Goal: Task Accomplishment & Management: Manage account settings

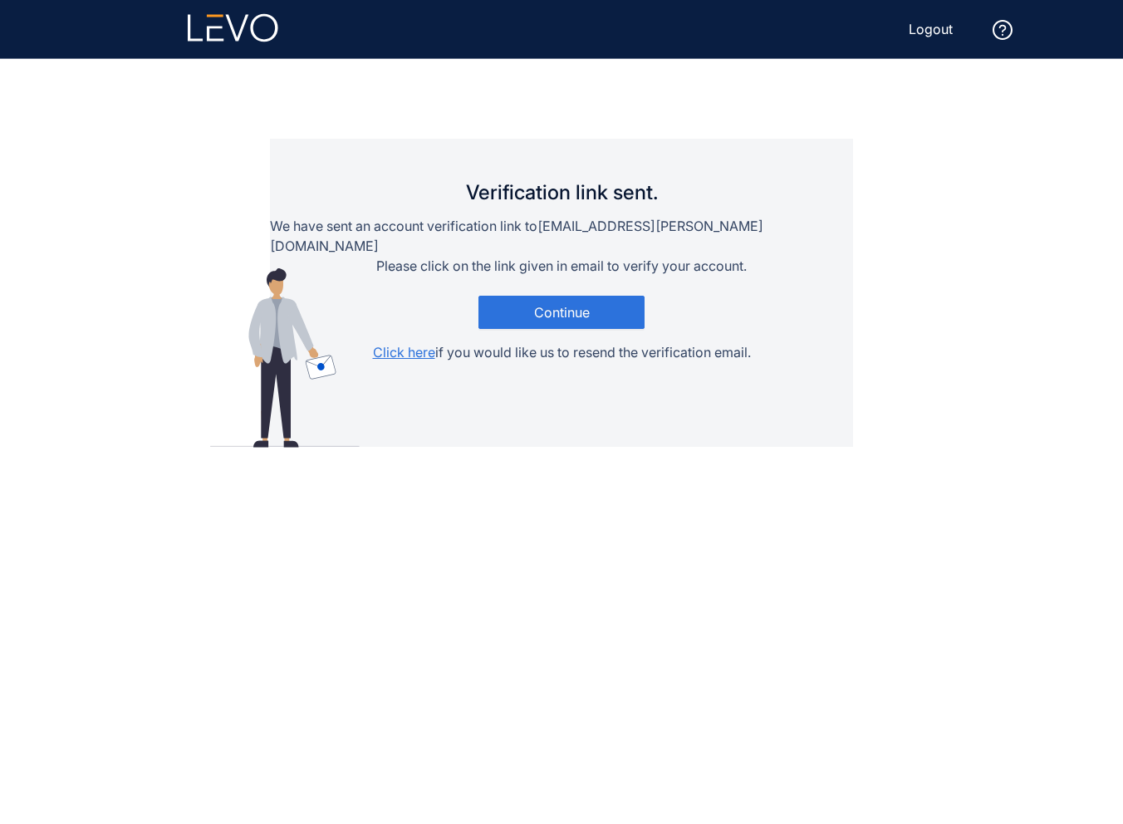
click at [860, 292] on main "Verification link sent. We have sent an account verification link to [EMAIL_ADD…" at bounding box center [561, 441] width 997 height 765
click at [928, 25] on span "Logout" at bounding box center [931, 29] width 44 height 15
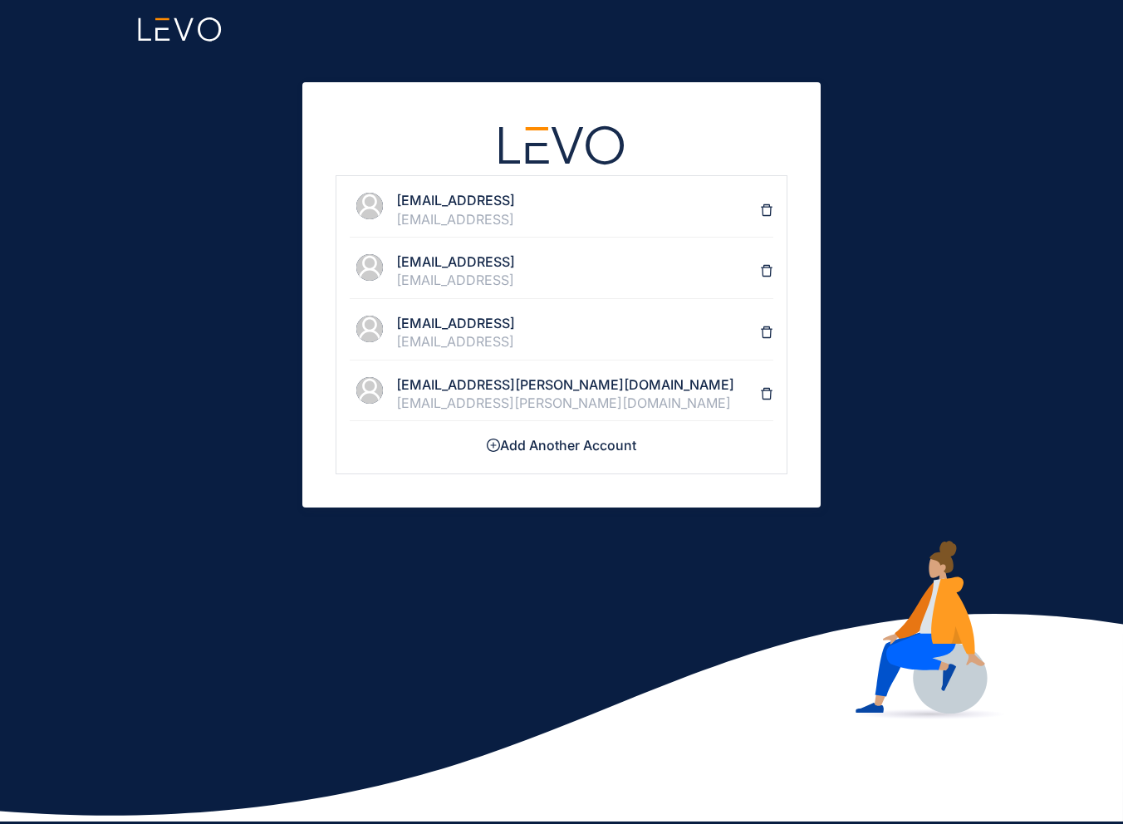
click at [534, 214] on div "[EMAIL_ADDRESS]" at bounding box center [578, 219] width 364 height 15
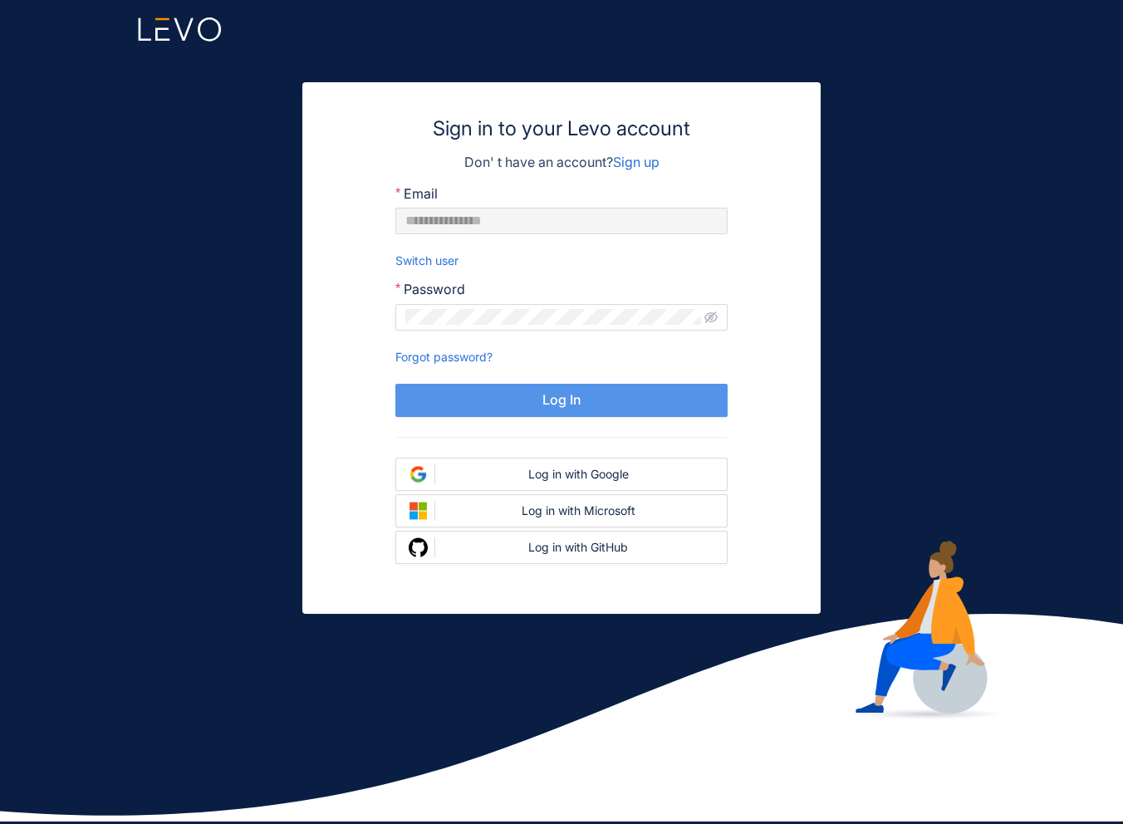
click at [530, 401] on button "Log In" at bounding box center [561, 400] width 332 height 33
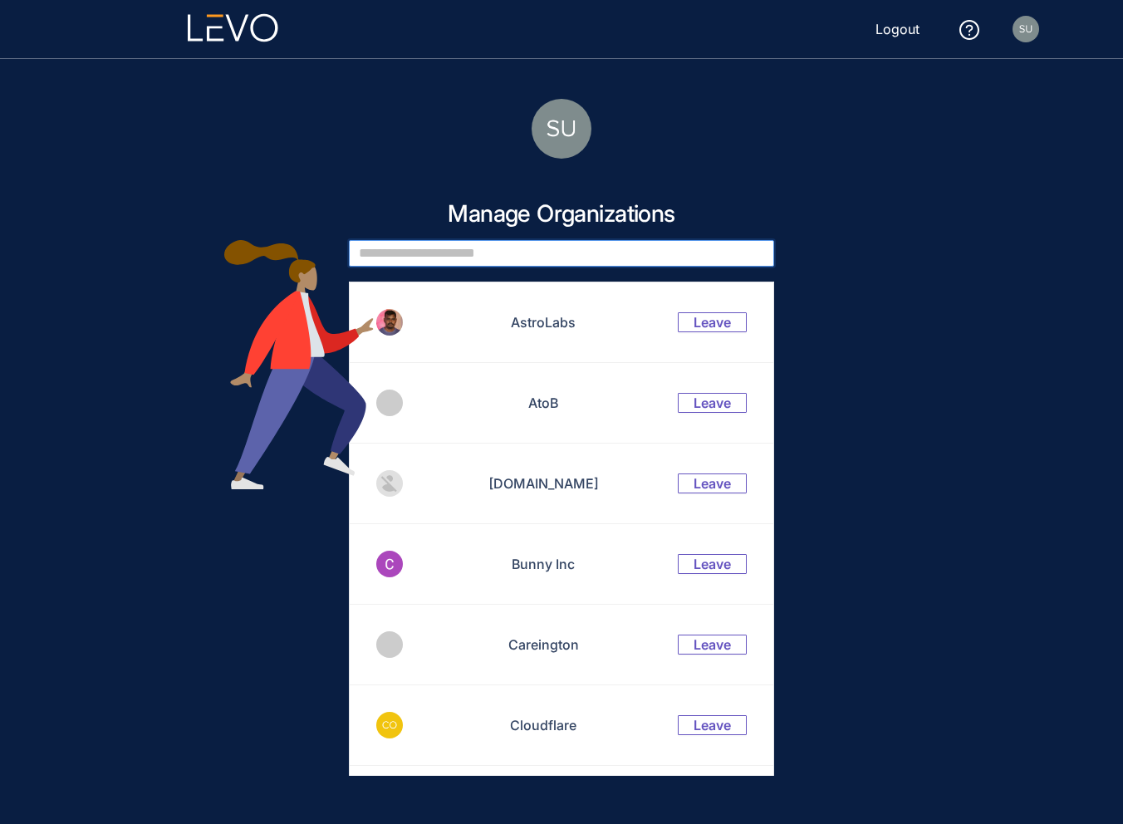
click at [517, 258] on input "text" at bounding box center [561, 253] width 425 height 27
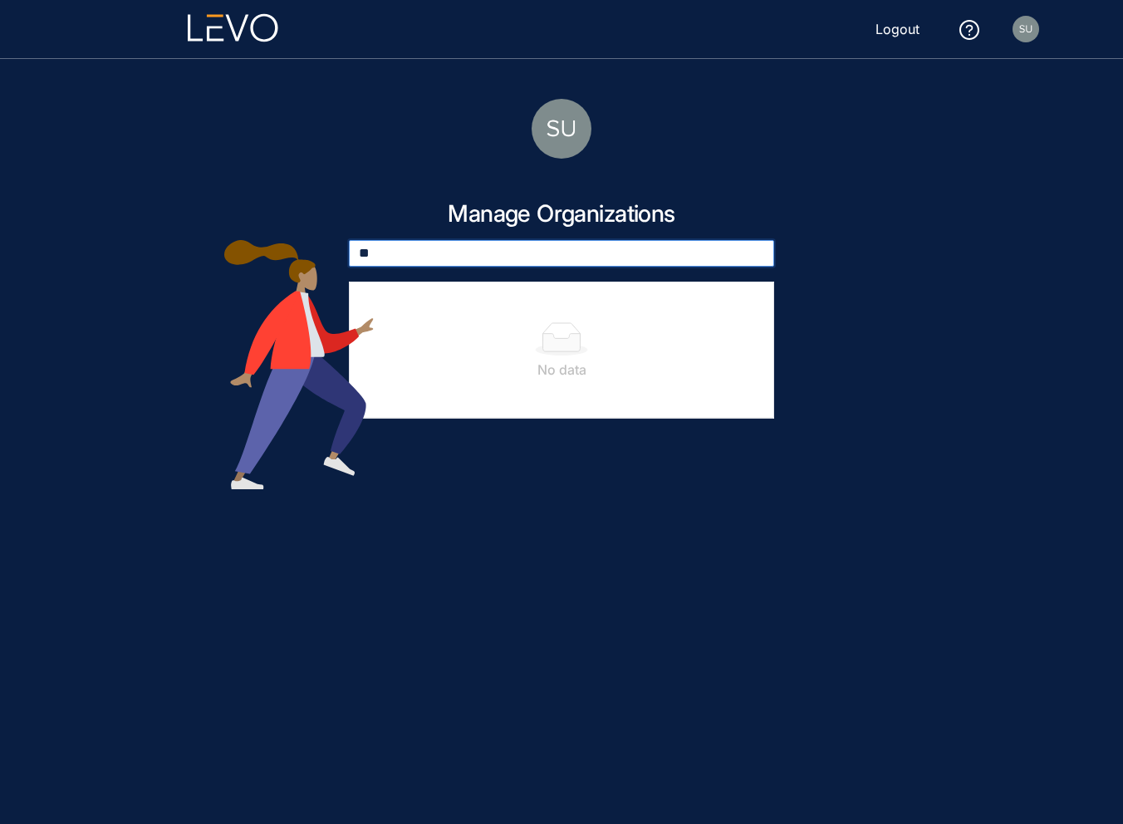
type input "*"
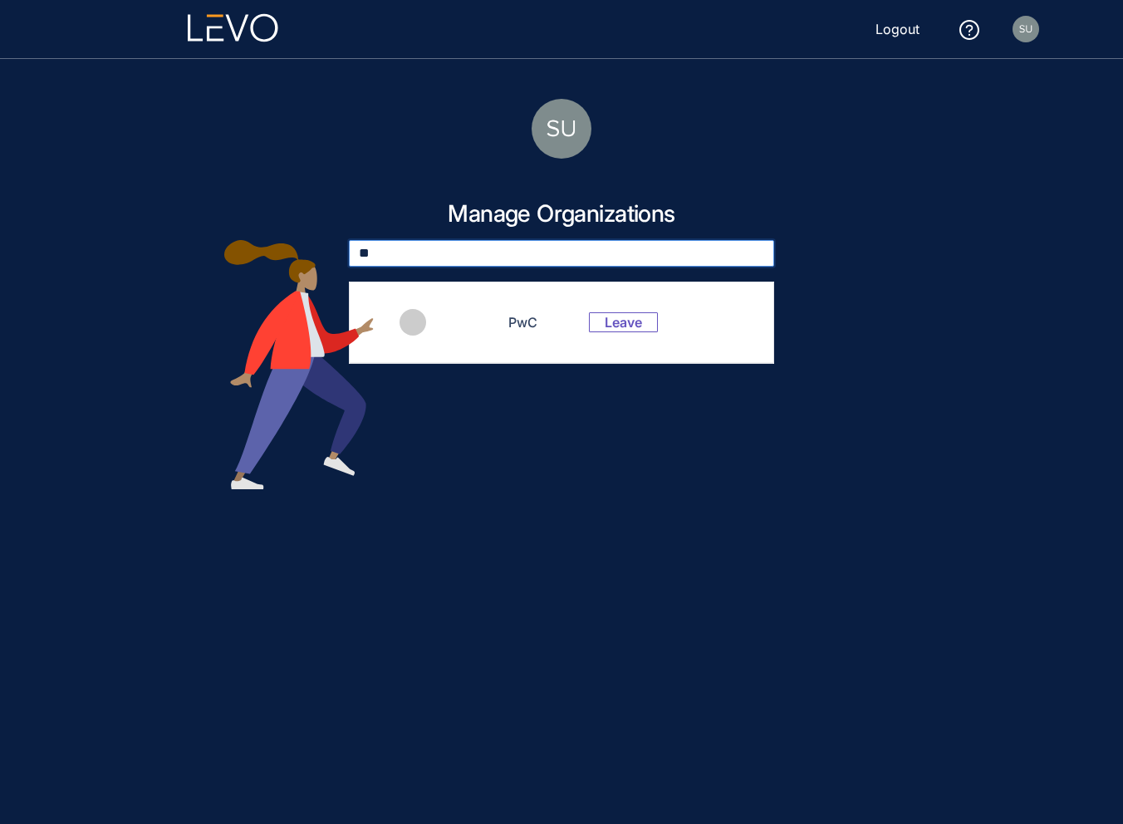
type input "*"
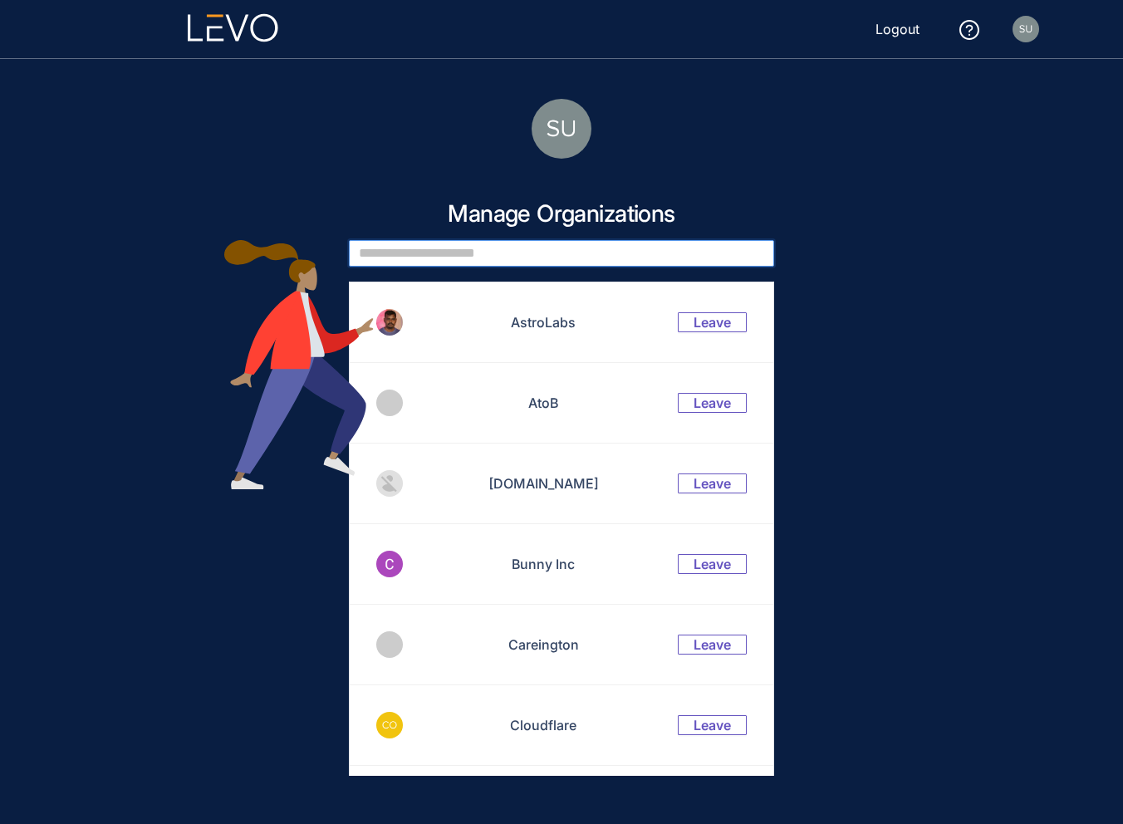
click at [510, 255] on input "text" at bounding box center [561, 253] width 425 height 27
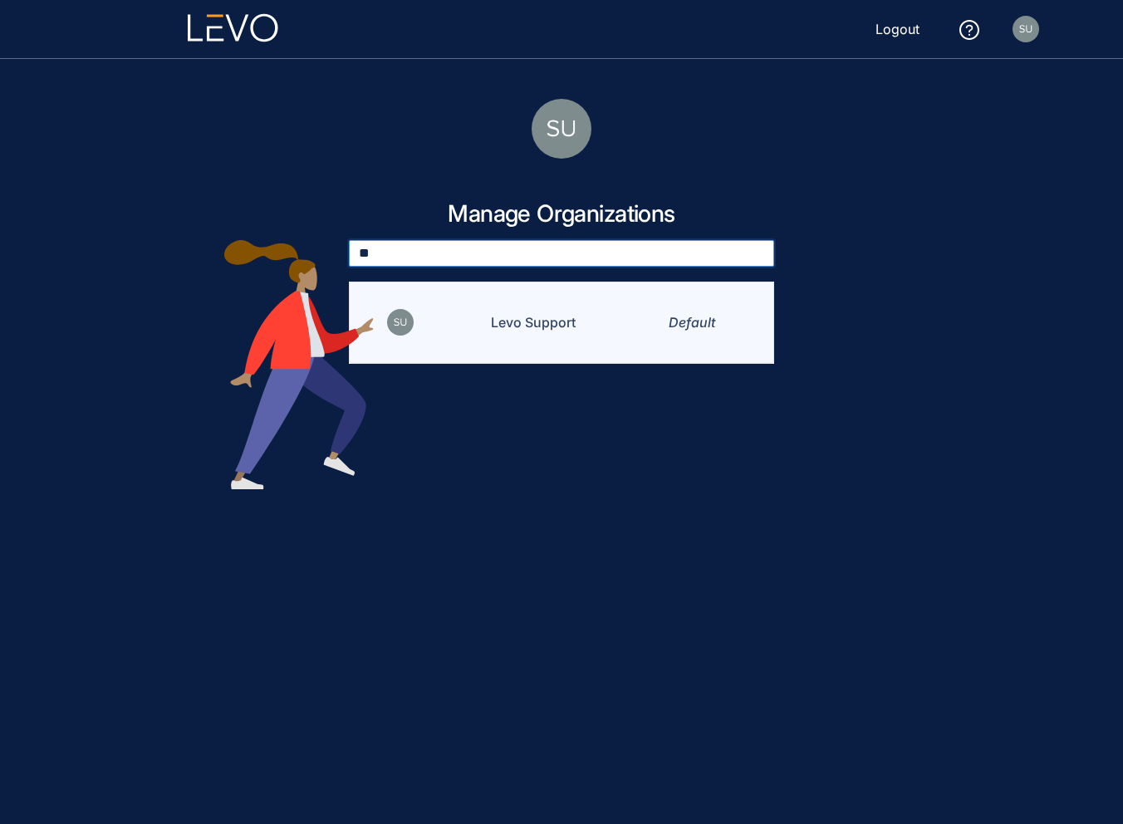
type input "**"
click at [543, 313] on td "Levo Support" at bounding box center [523, 322] width 184 height 81
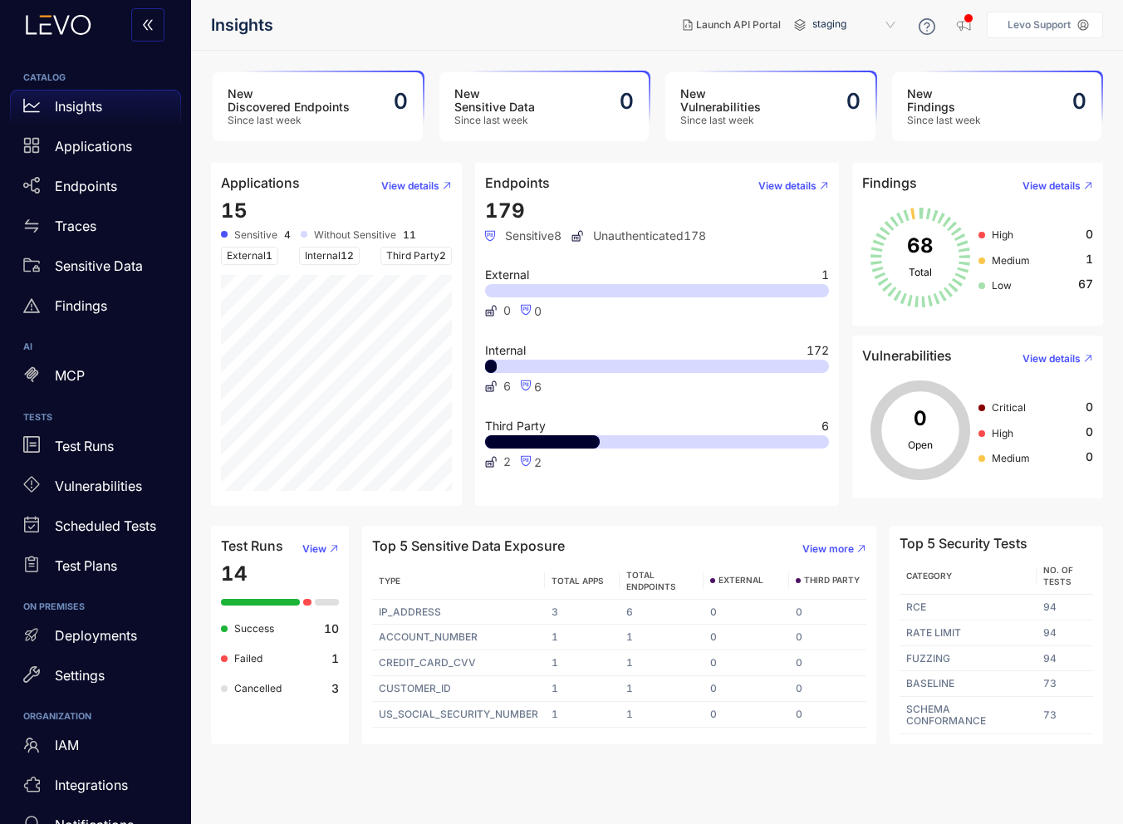
click at [1013, 22] on p "Levo Support" at bounding box center [1038, 25] width 63 height 12
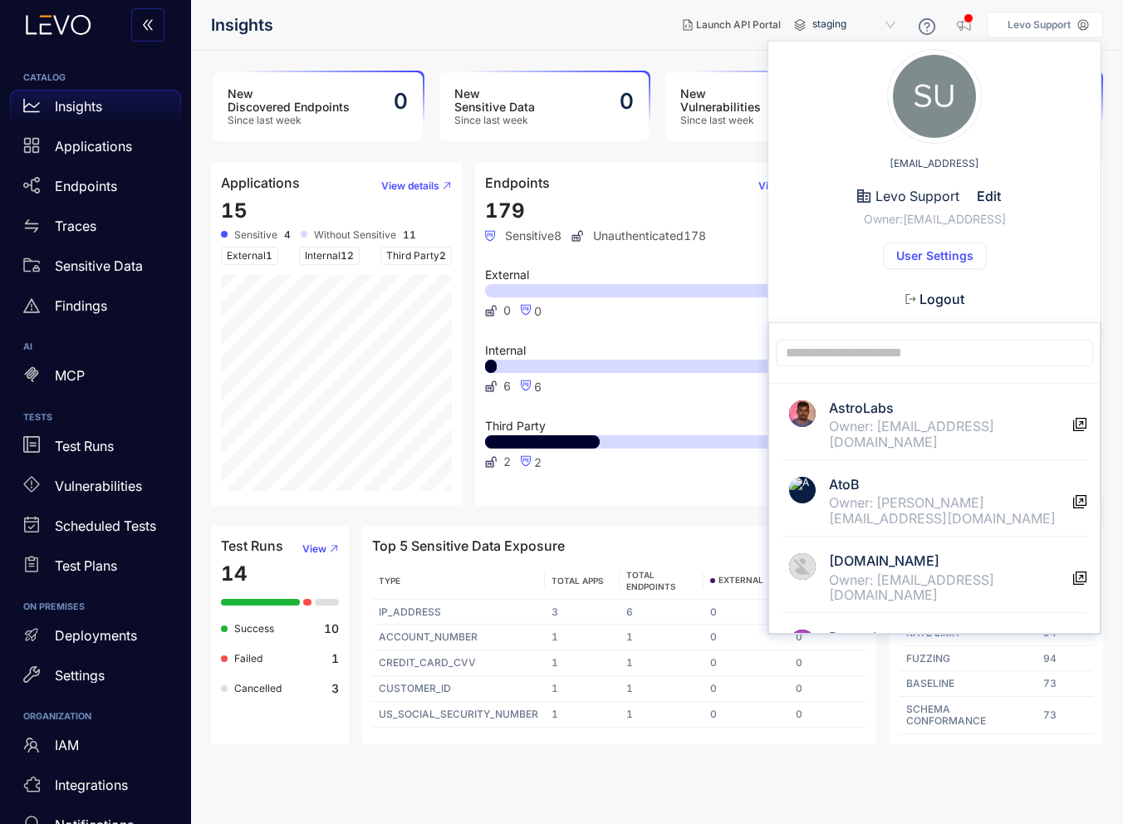
click at [928, 301] on span "Logout" at bounding box center [941, 299] width 45 height 15
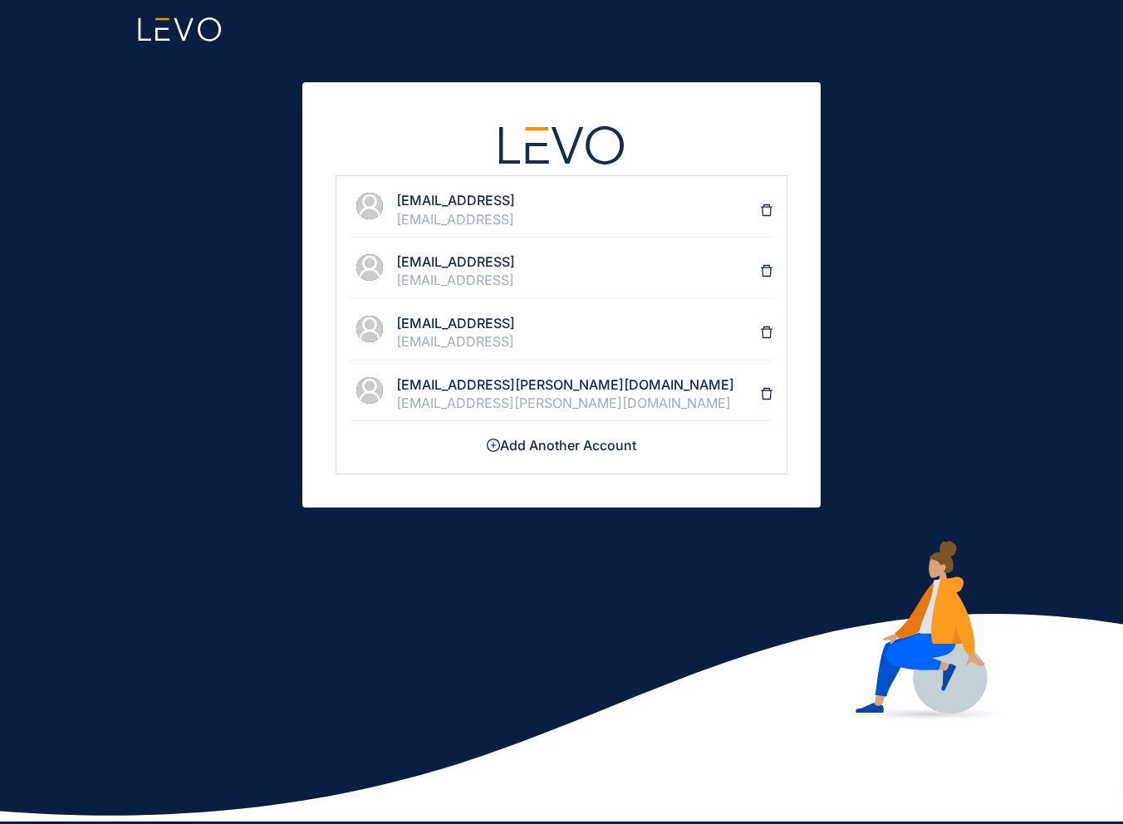
click at [524, 277] on div "[EMAIL_ADDRESS]" at bounding box center [578, 279] width 364 height 15
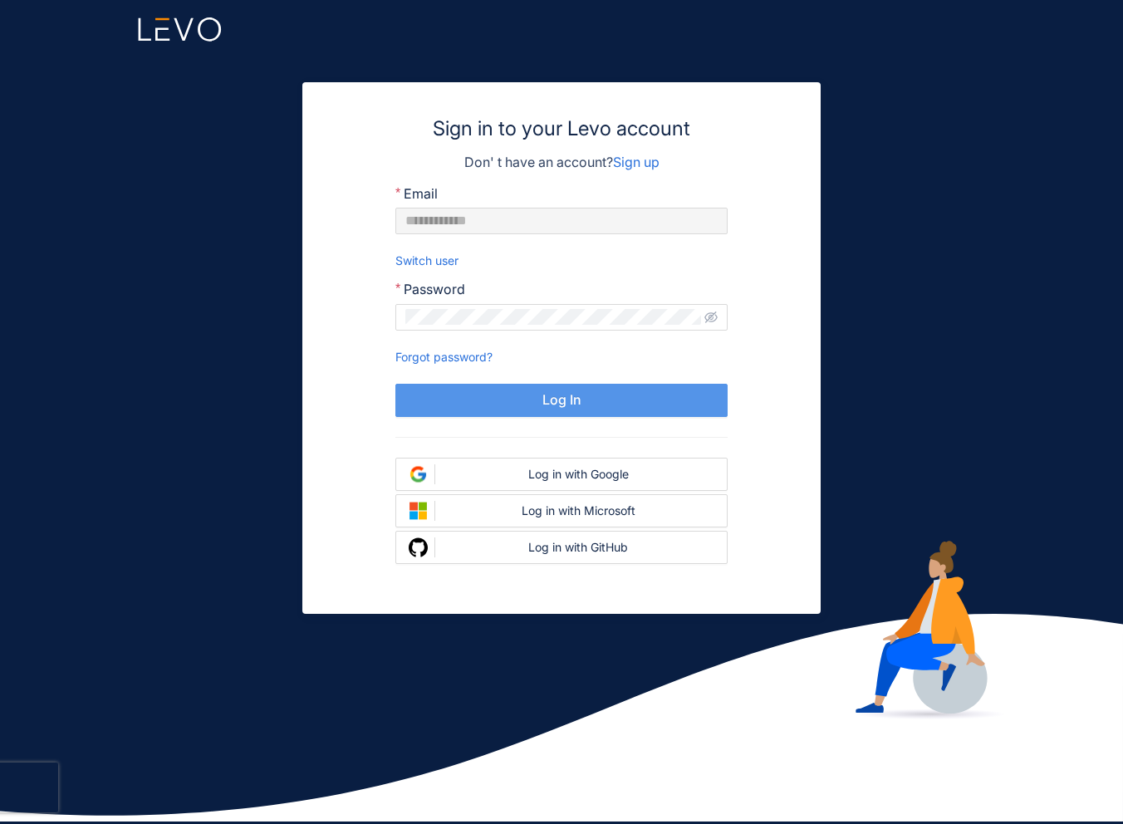
click at [512, 408] on button "Log In" at bounding box center [561, 400] width 332 height 33
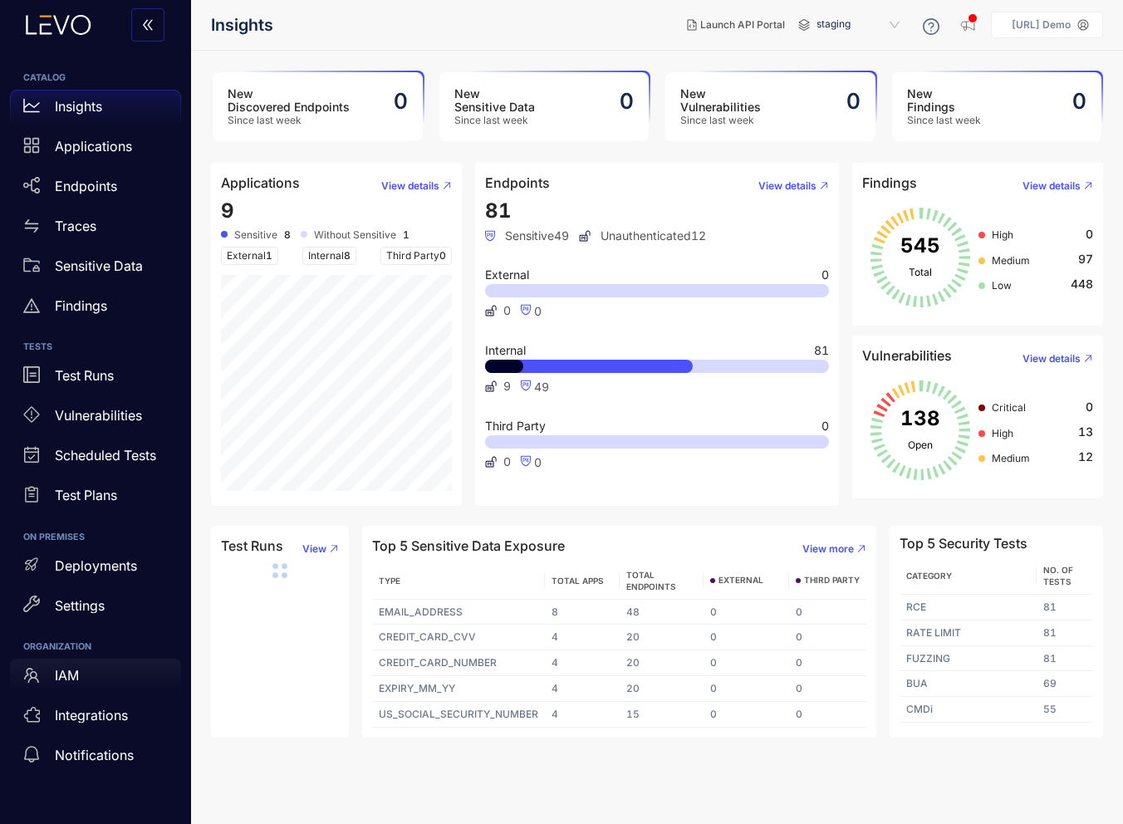
click at [90, 672] on div "IAM" at bounding box center [95, 675] width 171 height 33
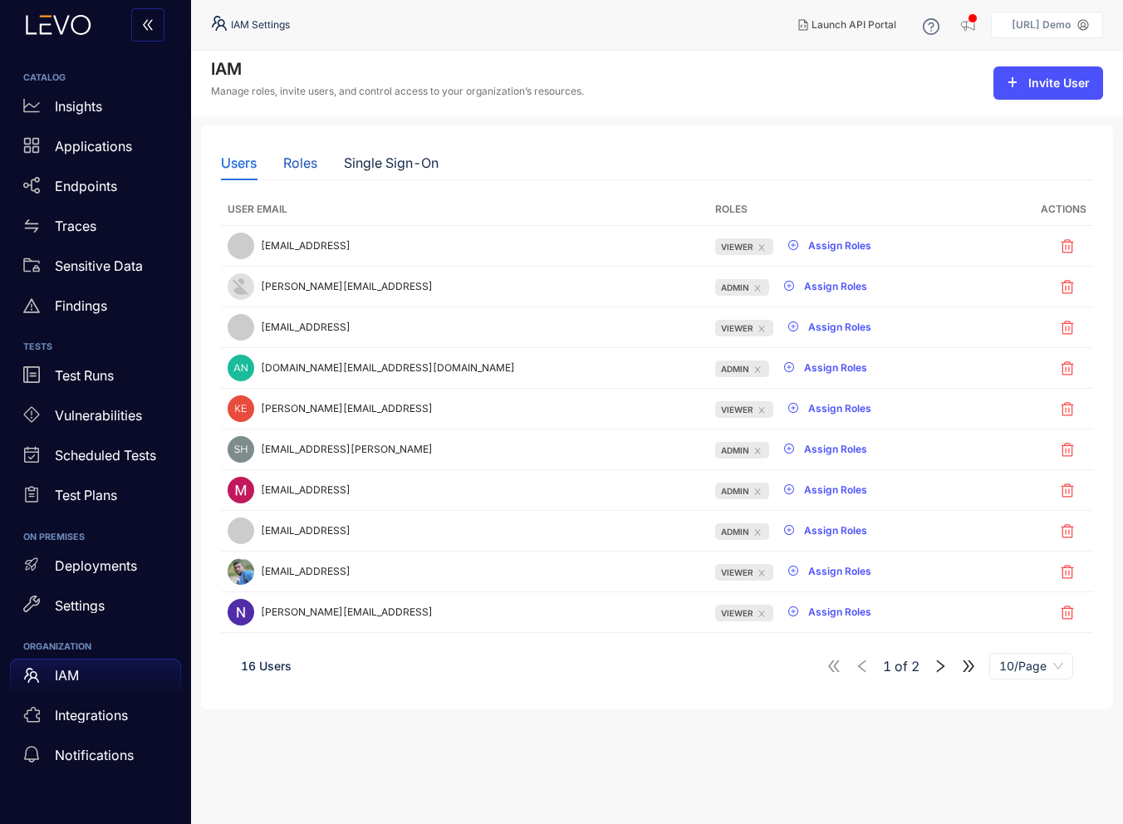
click at [306, 166] on div "Roles" at bounding box center [300, 162] width 34 height 15
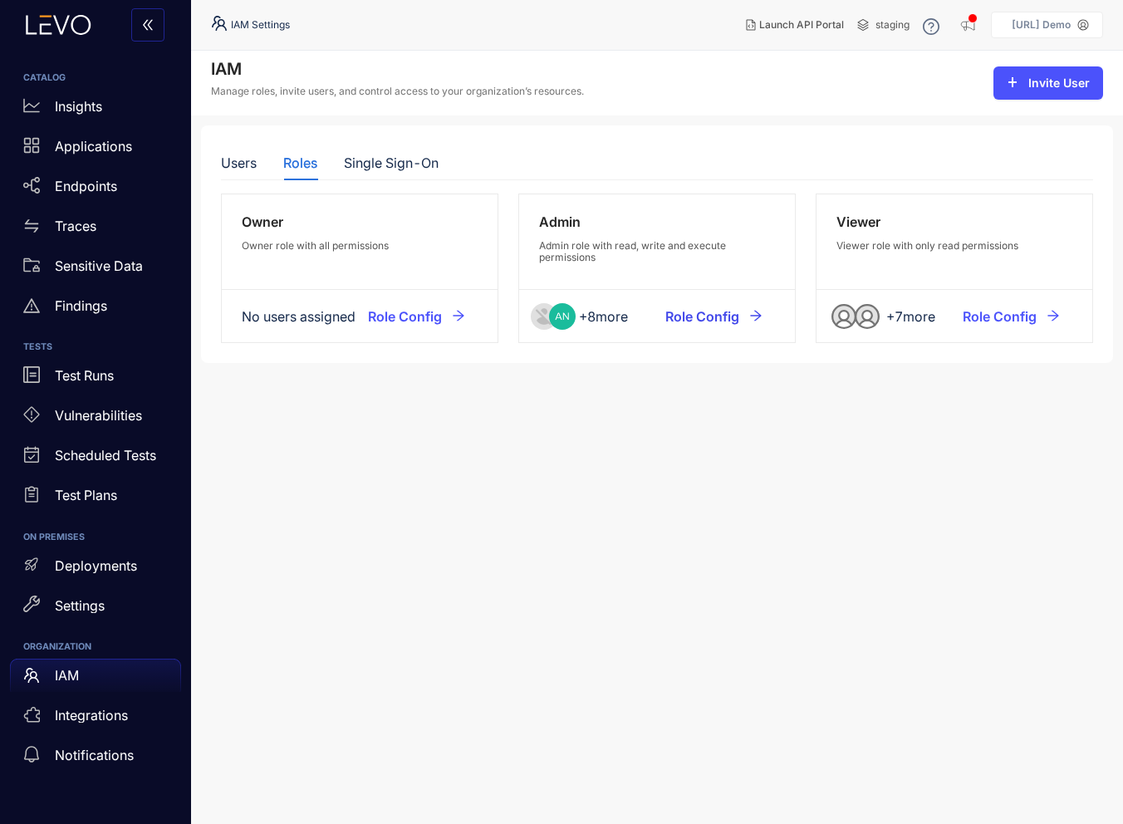
click at [727, 317] on span "Role Config" at bounding box center [702, 316] width 74 height 15
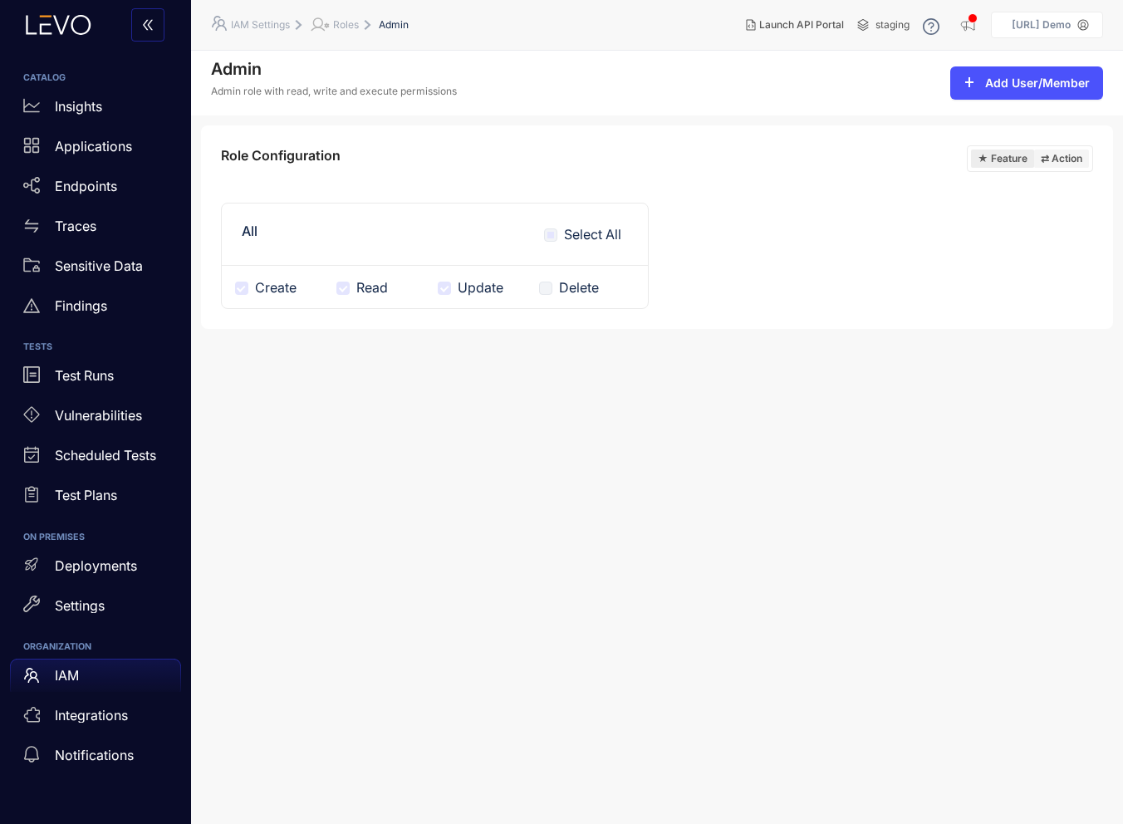
click at [1057, 154] on button "⇄ Action" at bounding box center [1061, 158] width 55 height 18
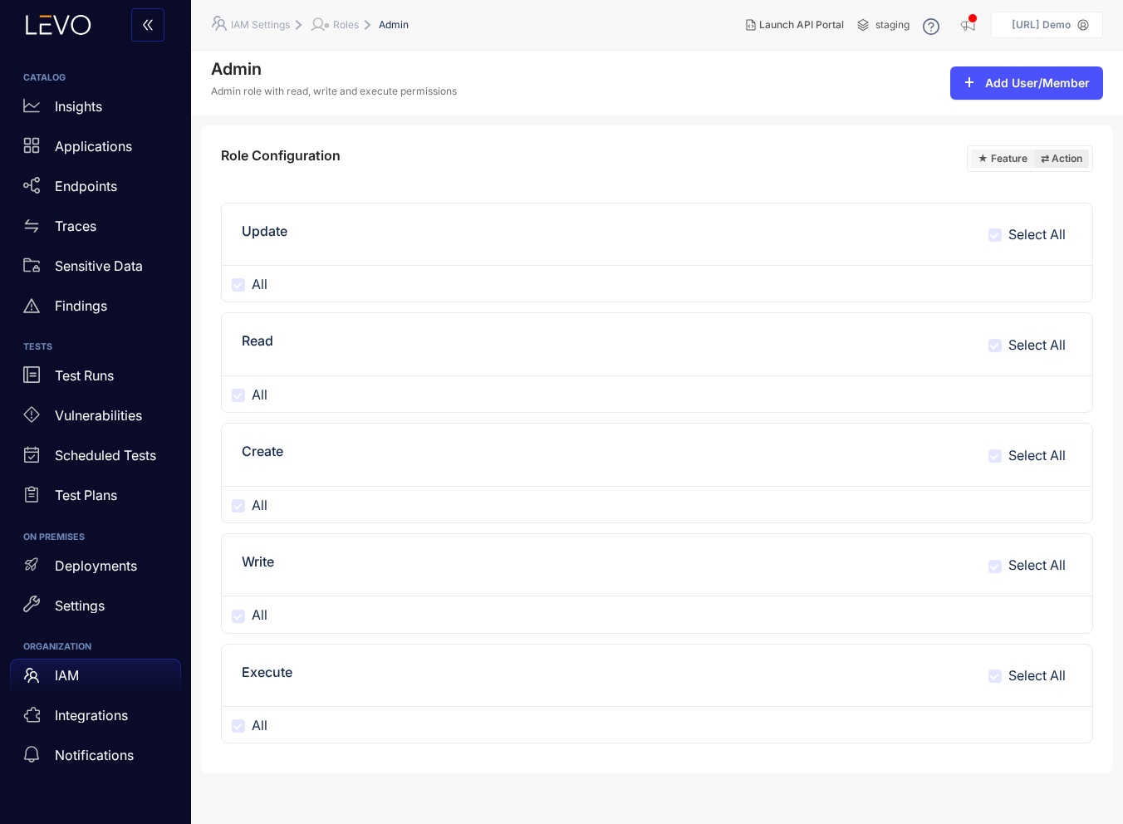
click at [1009, 158] on button "★ Feature" at bounding box center [1002, 158] width 63 height 18
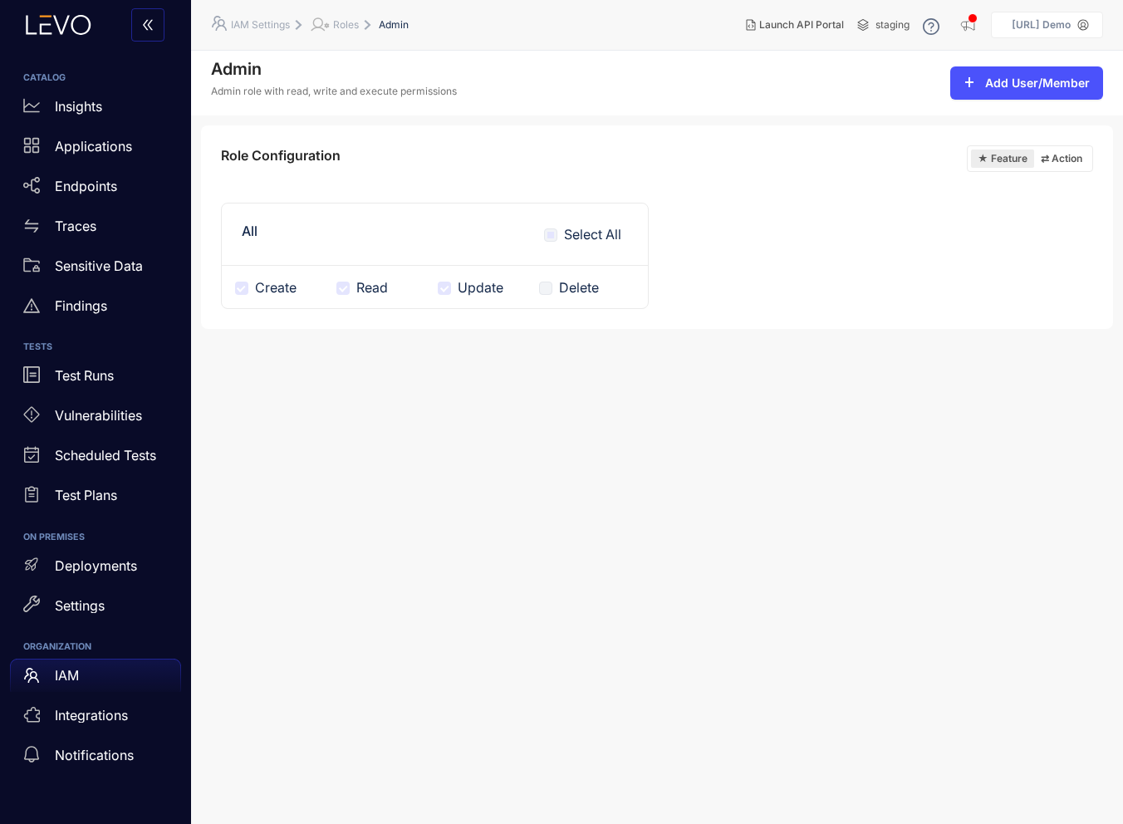
click at [336, 22] on div "Roles" at bounding box center [334, 25] width 49 height 20
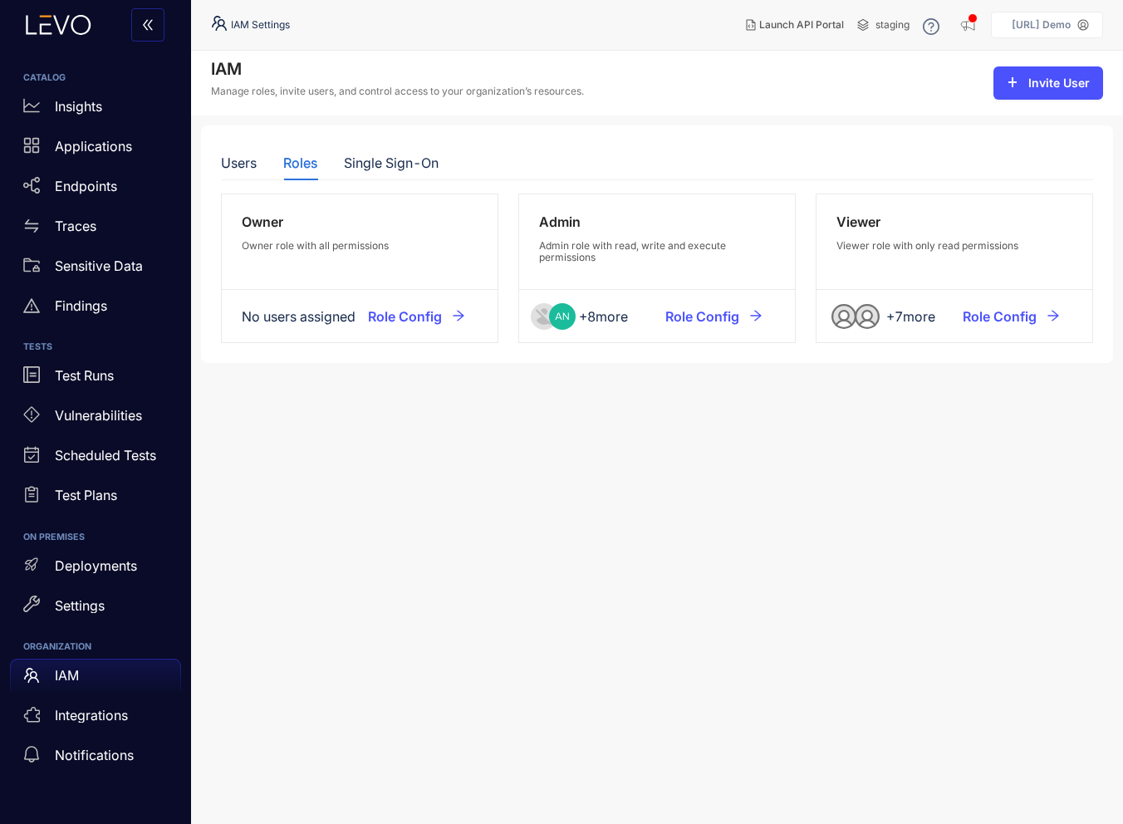
click at [889, 248] on div "Viewer role with only read permissions" at bounding box center [954, 246] width 236 height 12
click at [855, 228] on div "Viewer" at bounding box center [954, 221] width 236 height 15
click at [999, 317] on span "Role Config" at bounding box center [1000, 316] width 74 height 15
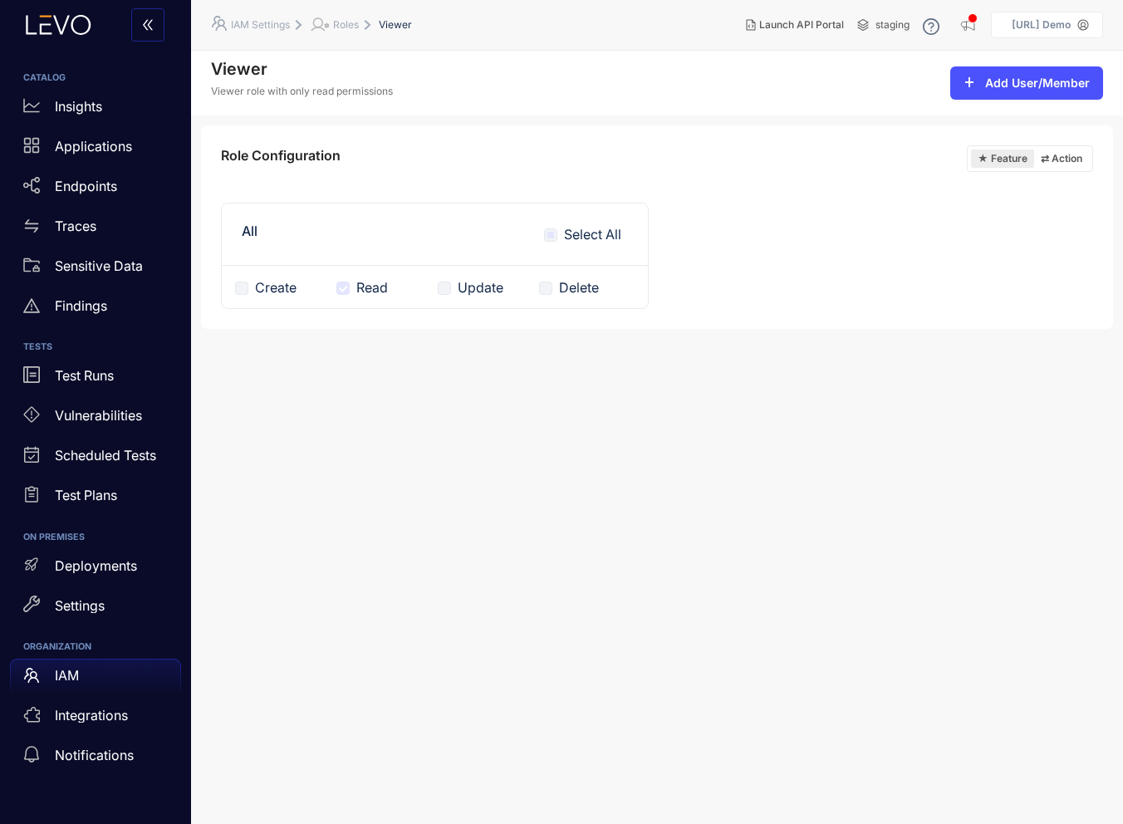
click at [336, 21] on div "Roles" at bounding box center [334, 25] width 49 height 20
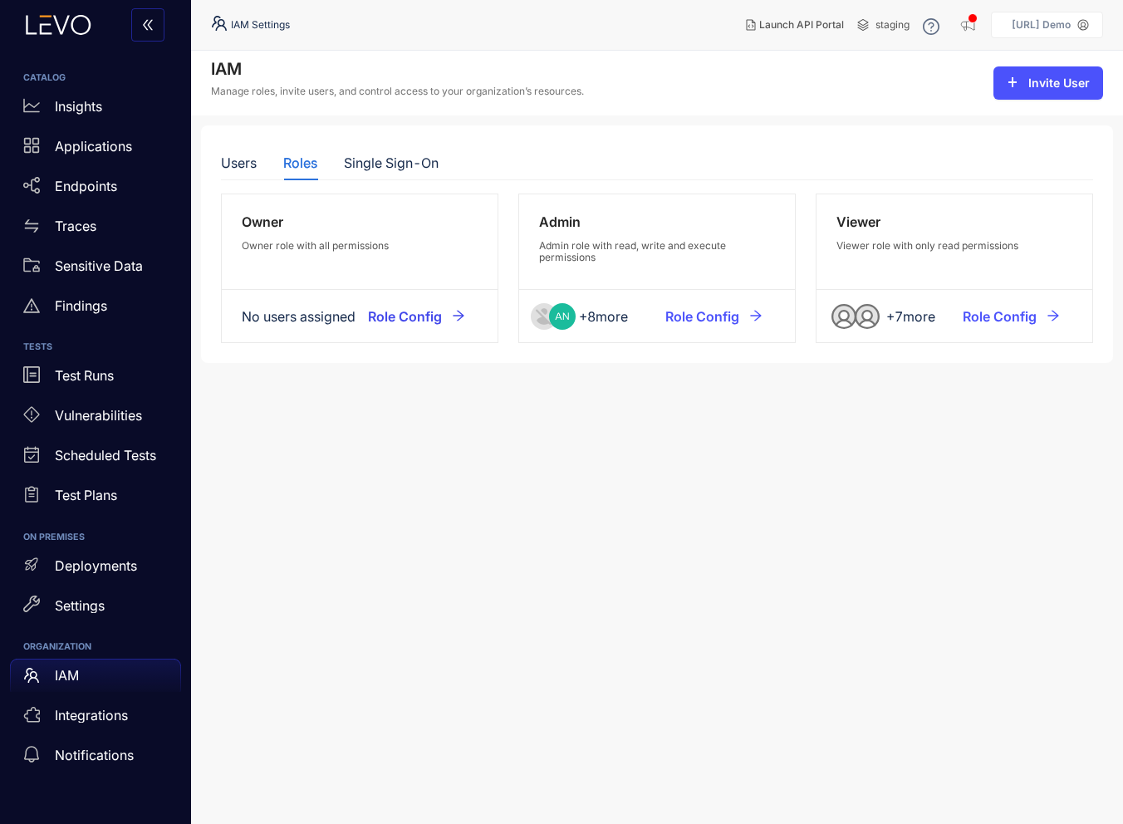
click at [387, 311] on span "Role Config" at bounding box center [405, 316] width 74 height 15
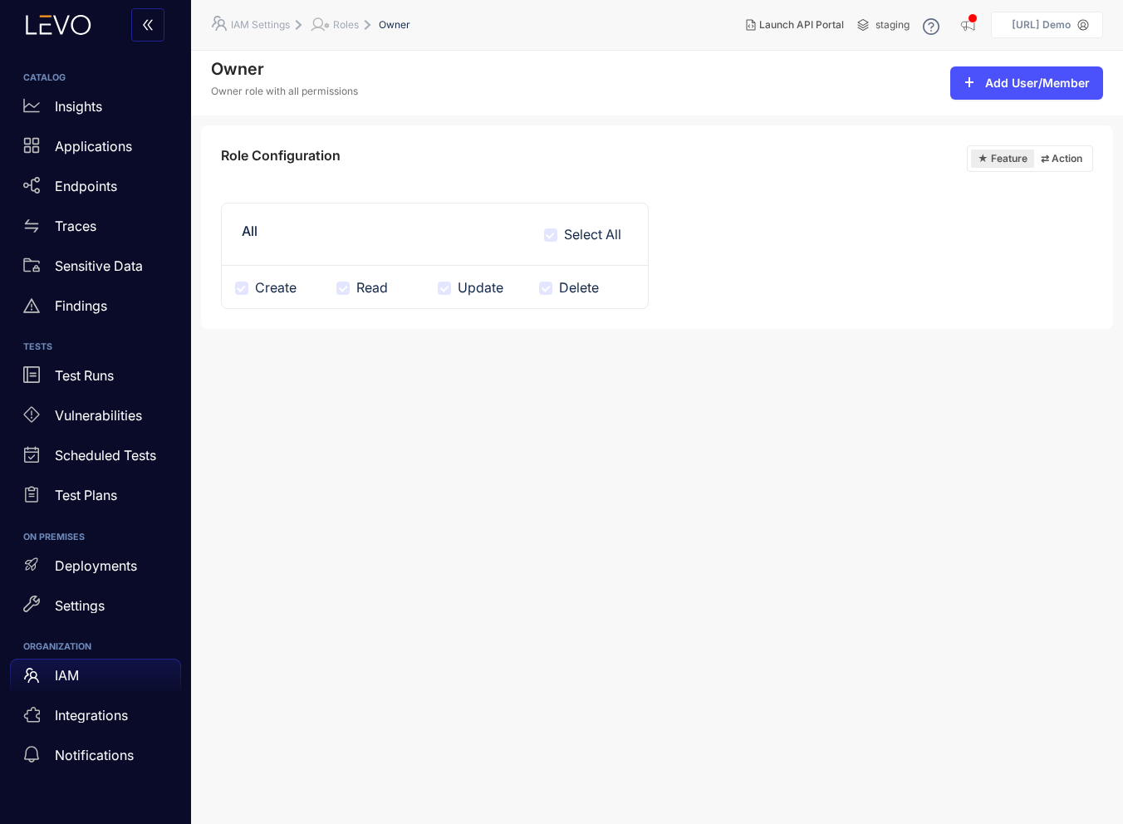
click at [327, 17] on icon at bounding box center [320, 25] width 20 height 20
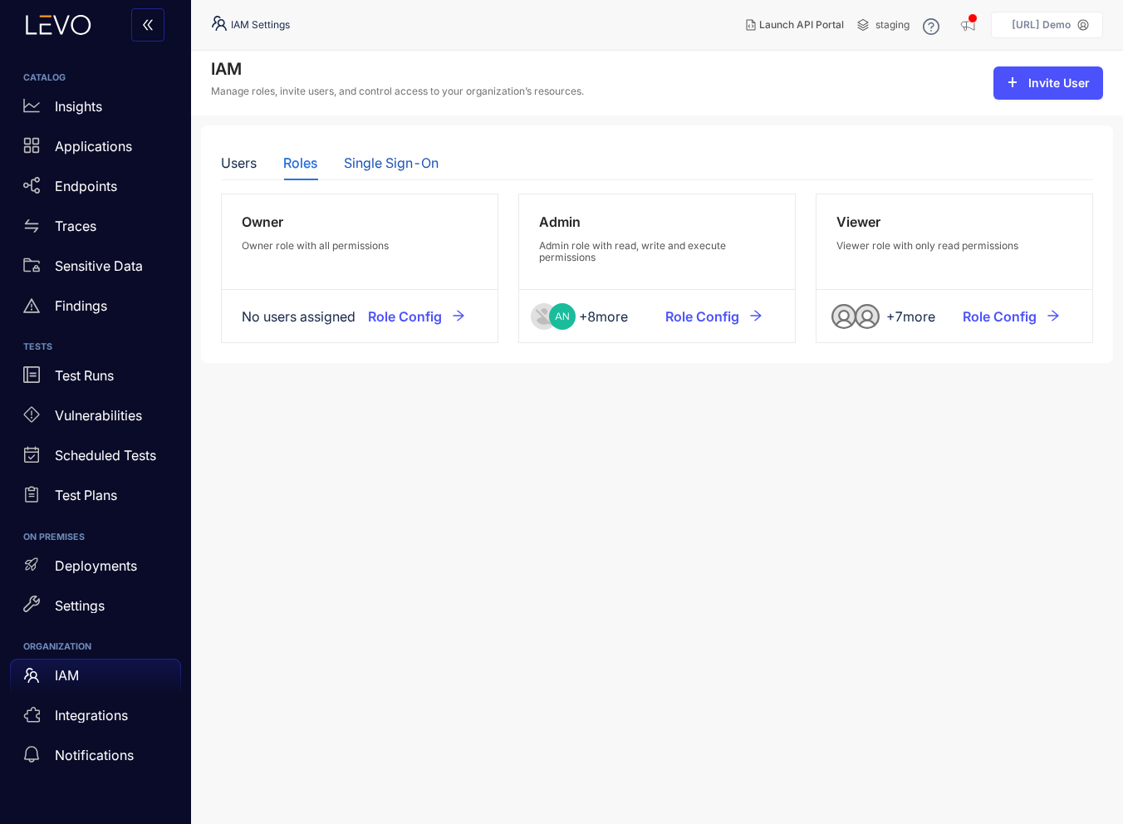
click at [380, 161] on div "Single Sign-On" at bounding box center [391, 162] width 95 height 15
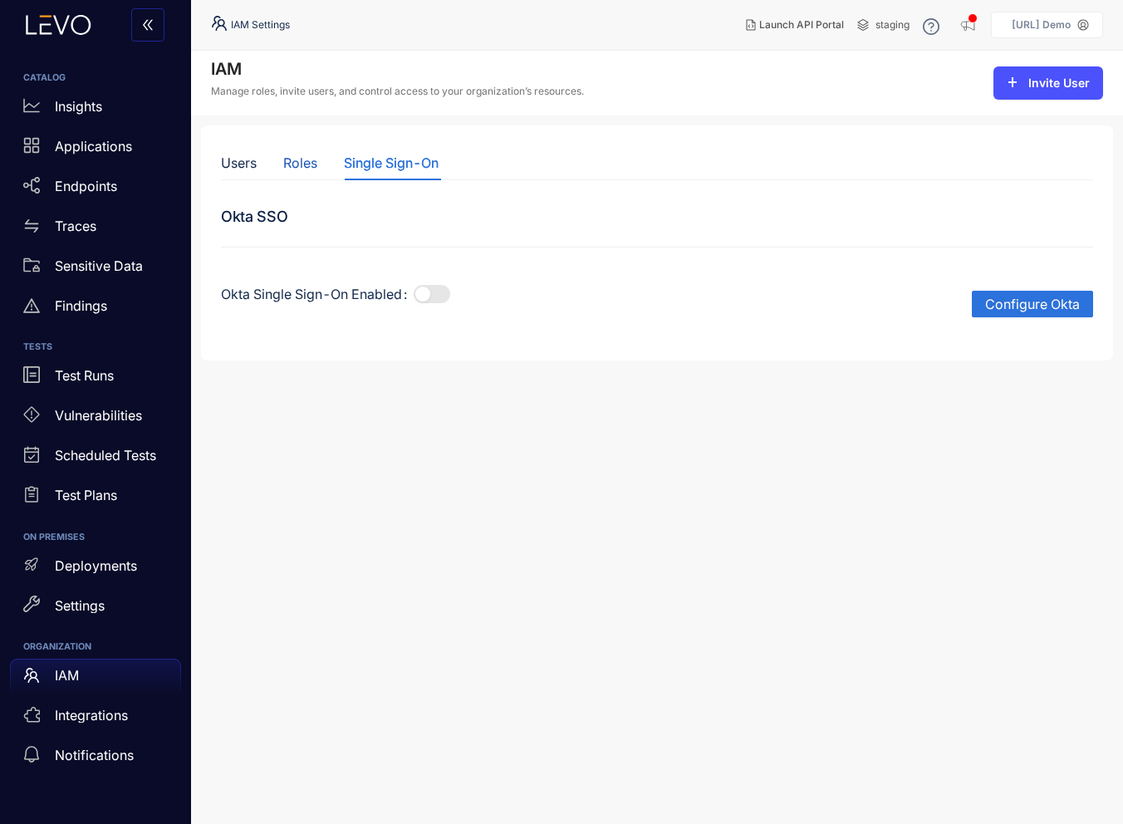
click at [297, 160] on div "Roles" at bounding box center [300, 162] width 34 height 15
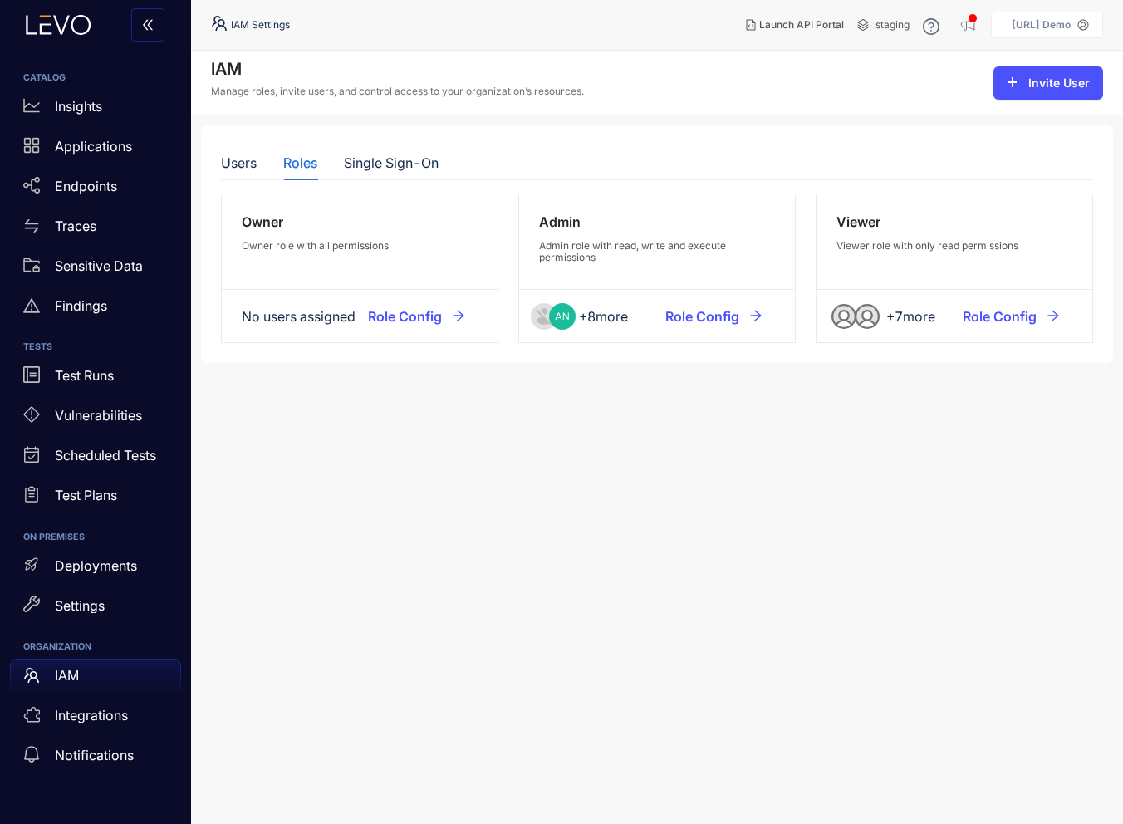
click at [369, 391] on section "IAM Manage roles, invite users, and control access to your organization’s resou…" at bounding box center [657, 437] width 932 height 773
click at [937, 570] on section "IAM Manage roles, invite users, and control access to your organization’s resou…" at bounding box center [657, 437] width 932 height 773
click at [592, 312] on div "+ 8 more" at bounding box center [603, 316] width 49 height 15
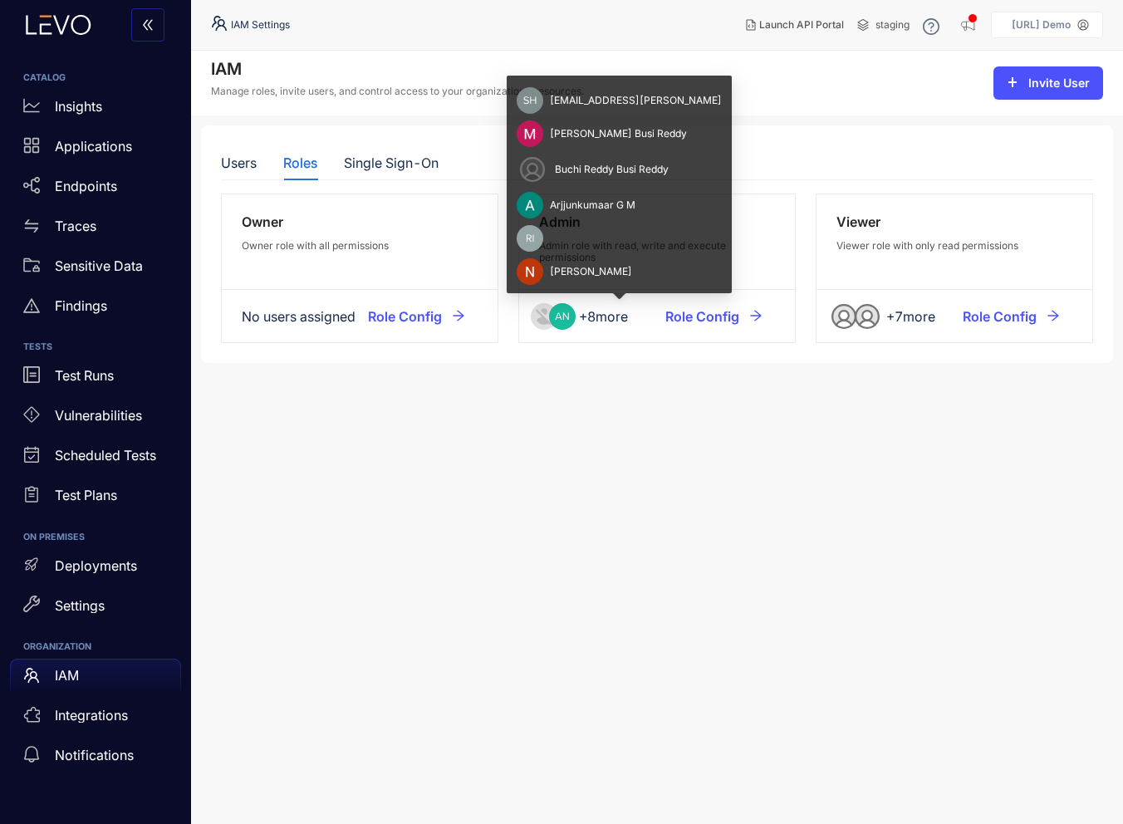
scroll to position [70, 0]
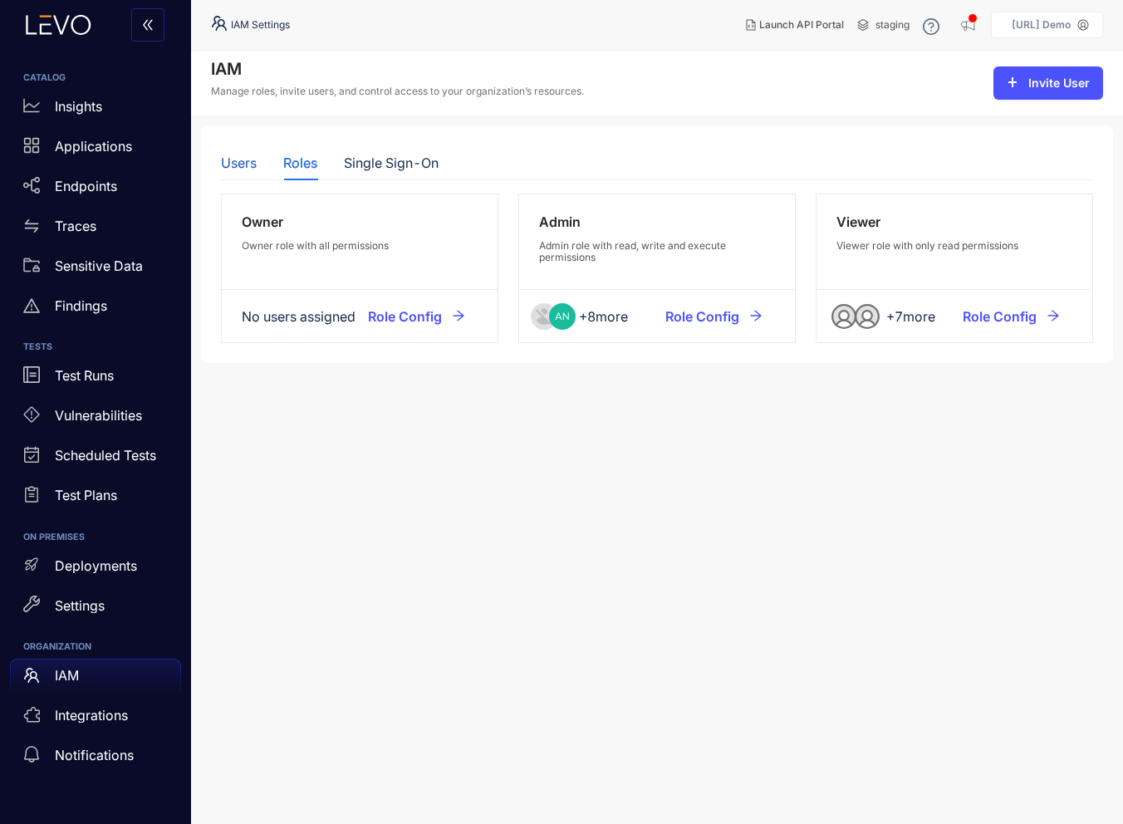
click at [247, 166] on div "Users" at bounding box center [239, 162] width 36 height 15
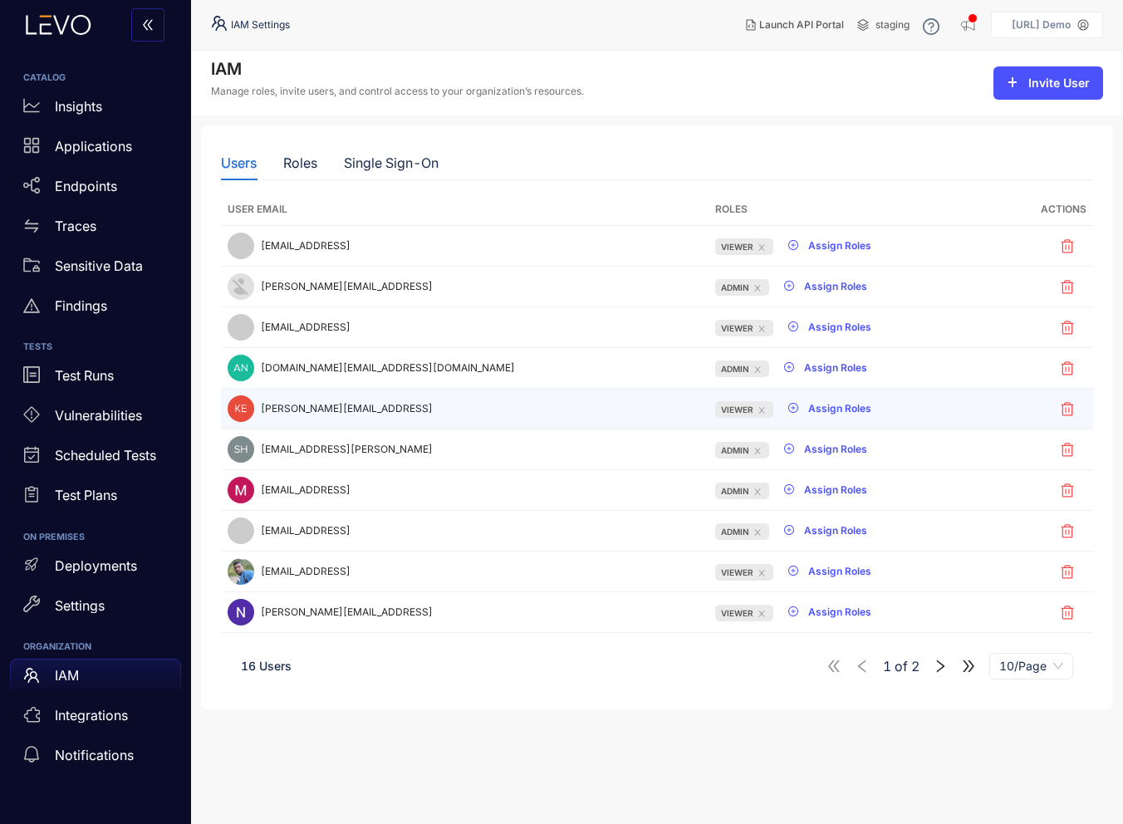
click at [715, 408] on span "Viewer" at bounding box center [744, 409] width 58 height 17
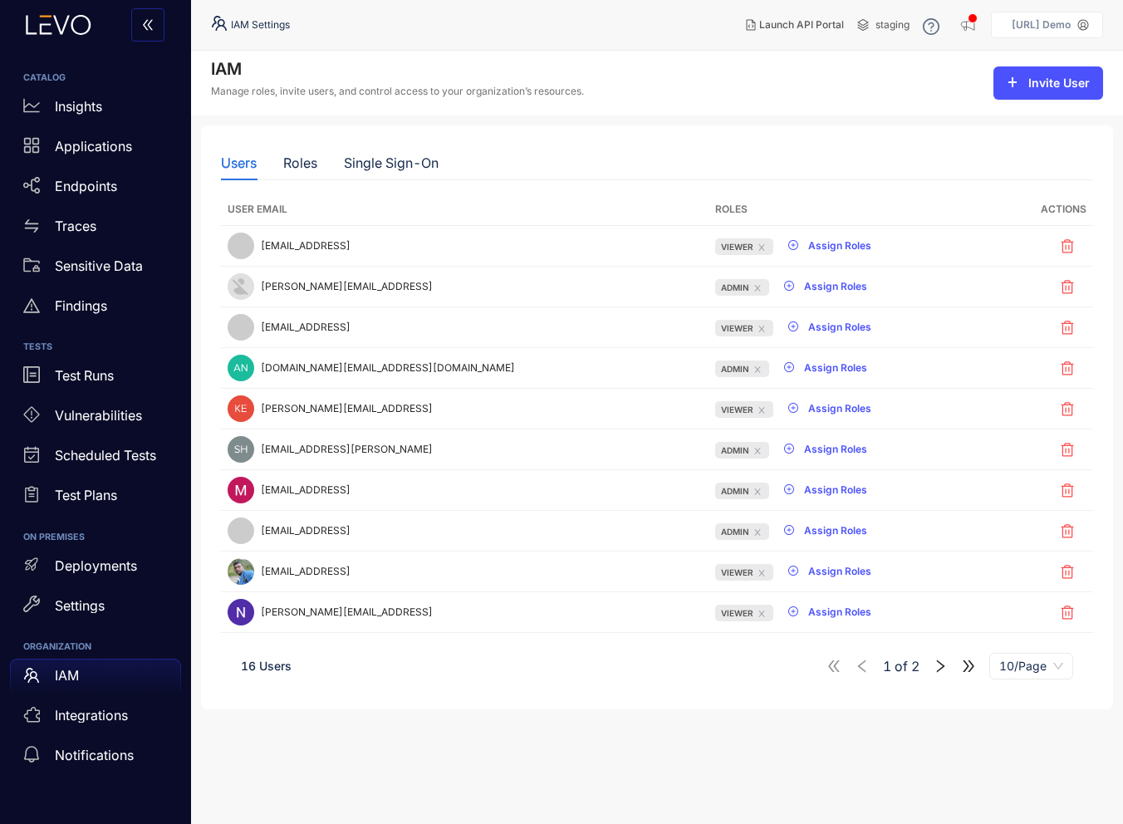
click at [943, 664] on icon "right" at bounding box center [941, 666] width 8 height 12
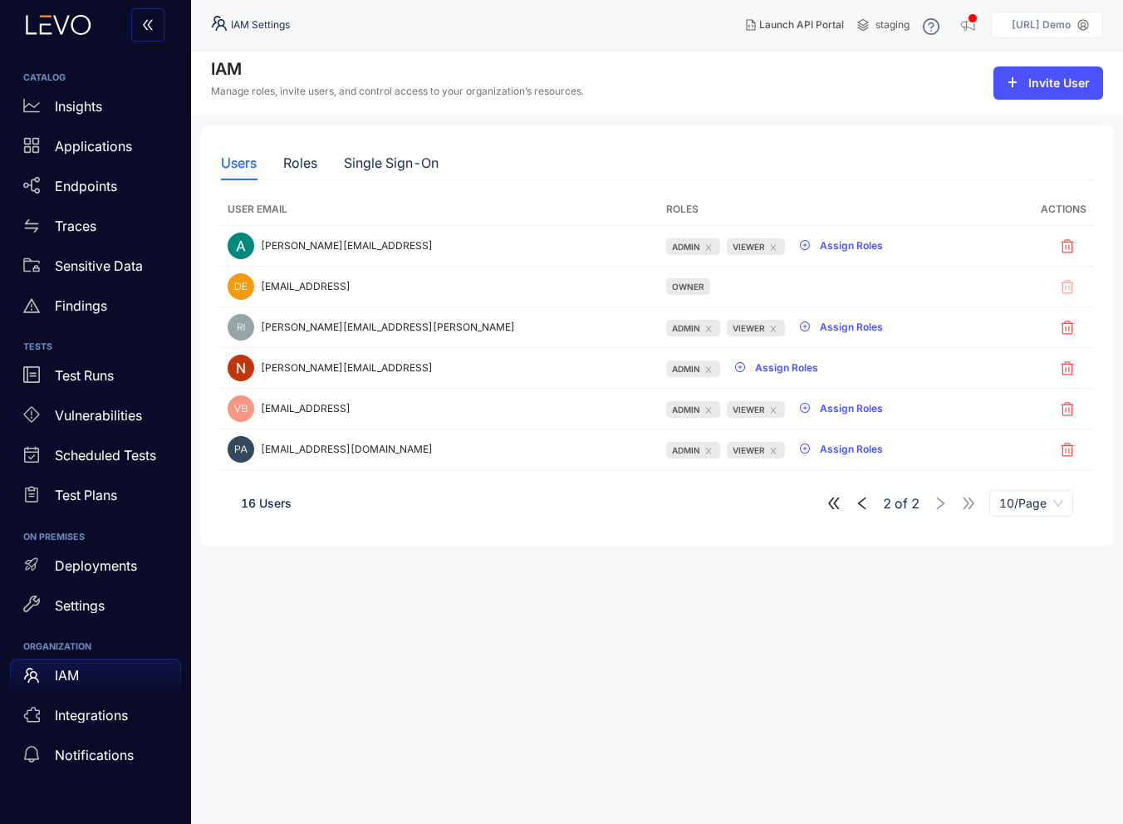
click at [865, 505] on icon "left" at bounding box center [862, 503] width 15 height 15
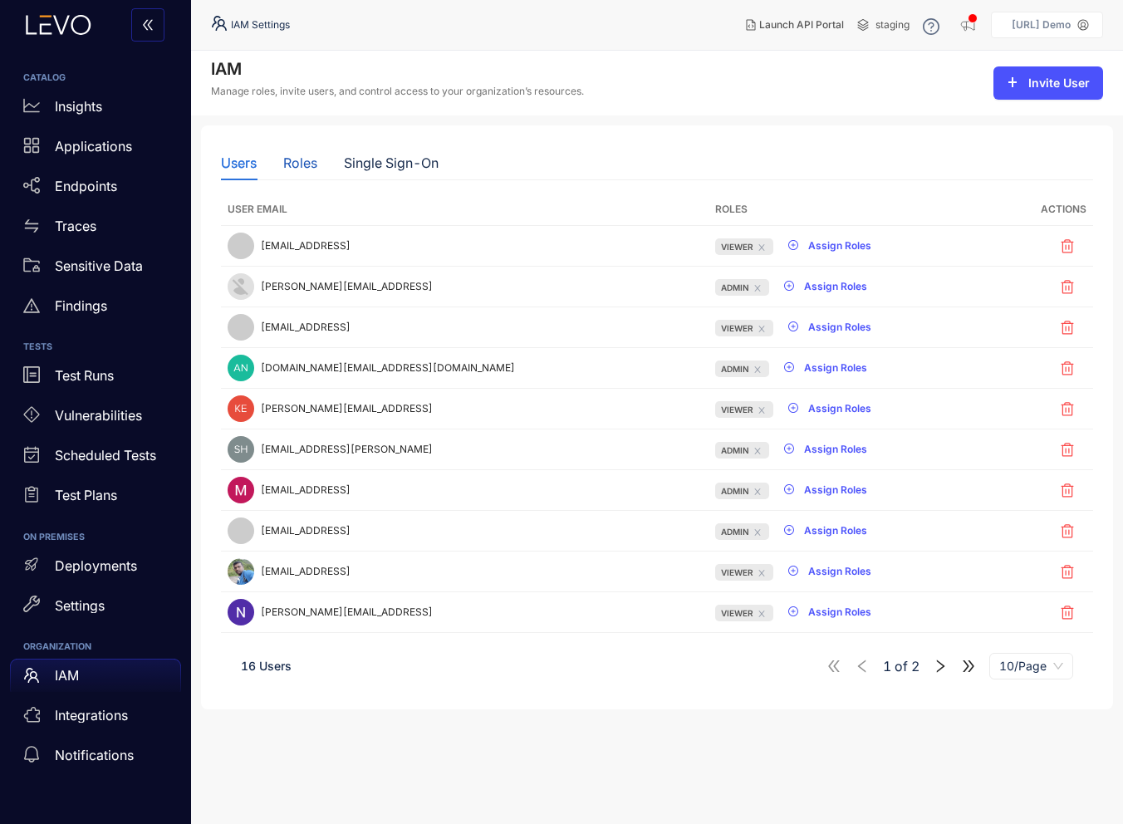
click at [292, 167] on div "Roles" at bounding box center [300, 162] width 34 height 15
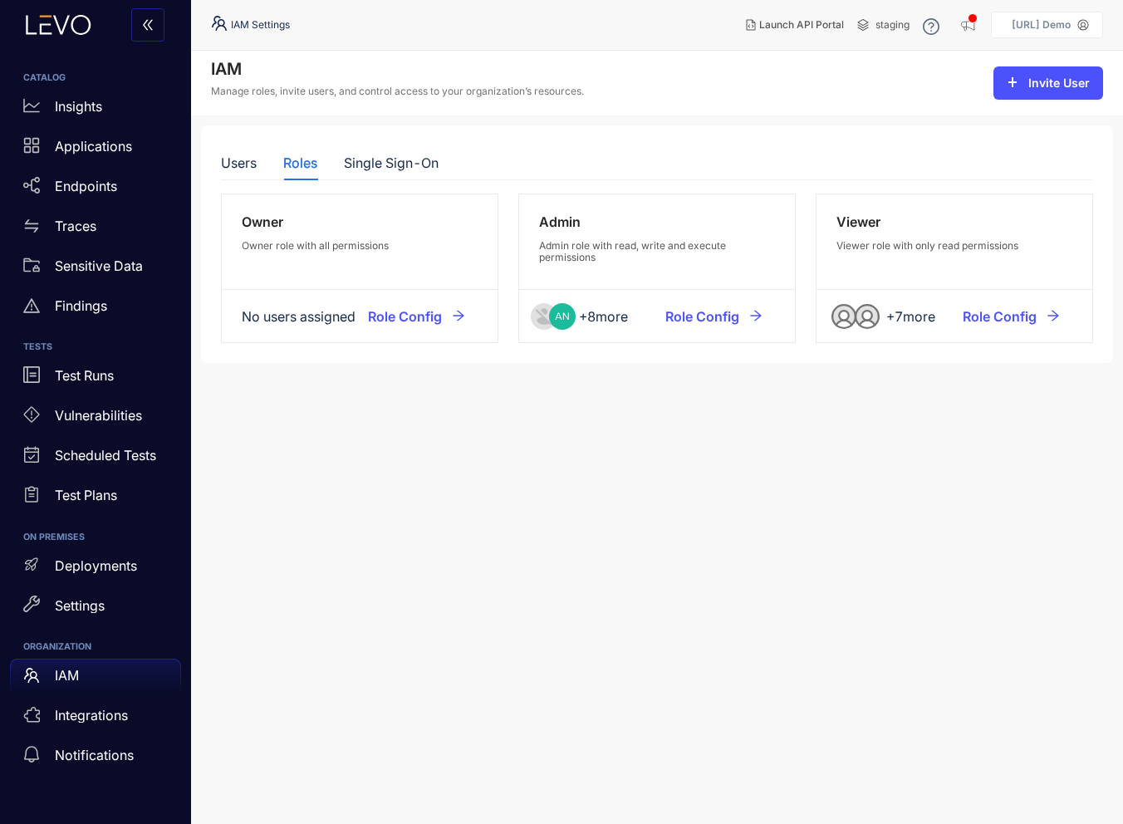
click at [915, 449] on section "IAM Manage roles, invite users, and control access to your organization’s resou…" at bounding box center [657, 437] width 932 height 773
